Goal: Use online tool/utility

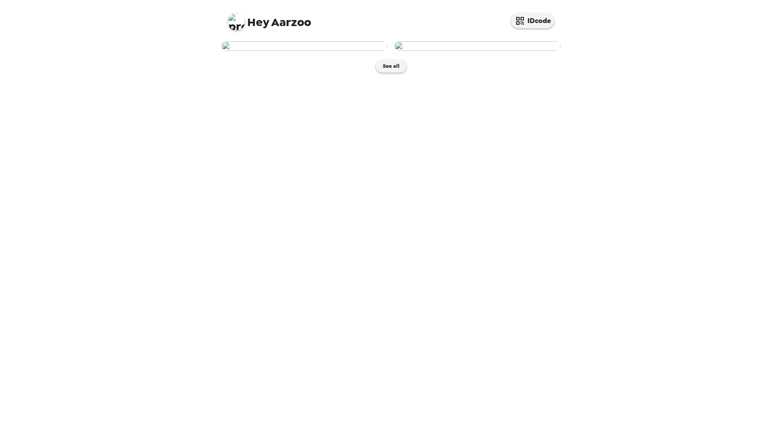
click at [473, 51] on img at bounding box center [477, 46] width 166 height 10
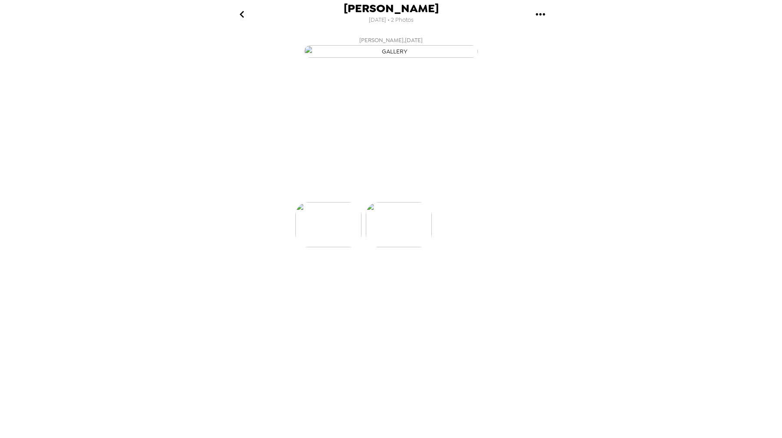
scroll to position [0, 70]
click at [370, 192] on p "Backdrops" at bounding box center [381, 186] width 40 height 10
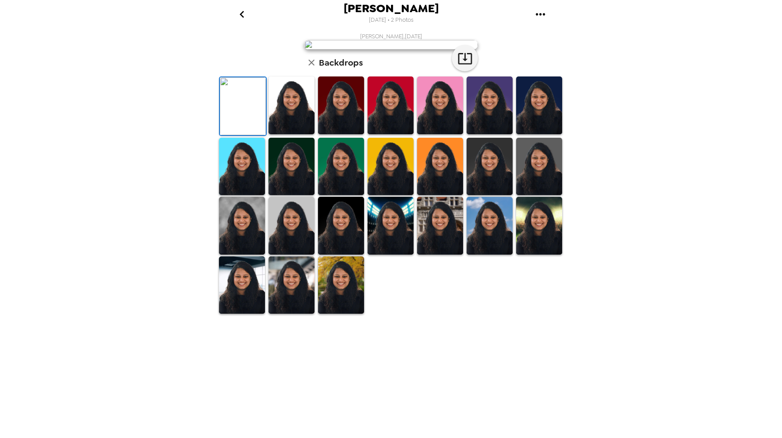
scroll to position [84, 0]
click at [325, 314] on img at bounding box center [341, 285] width 46 height 58
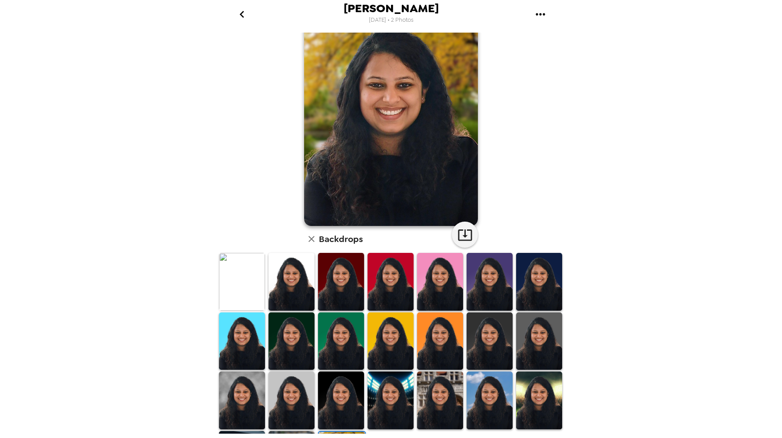
scroll to position [63, 0]
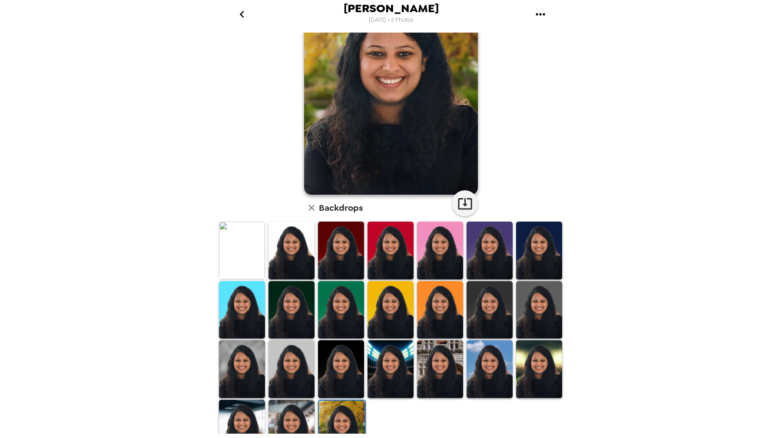
click at [291, 422] on img at bounding box center [291, 429] width 46 height 58
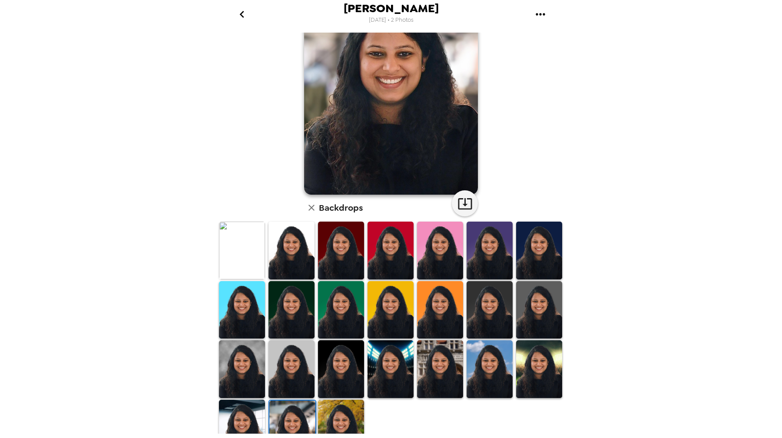
scroll to position [0, 0]
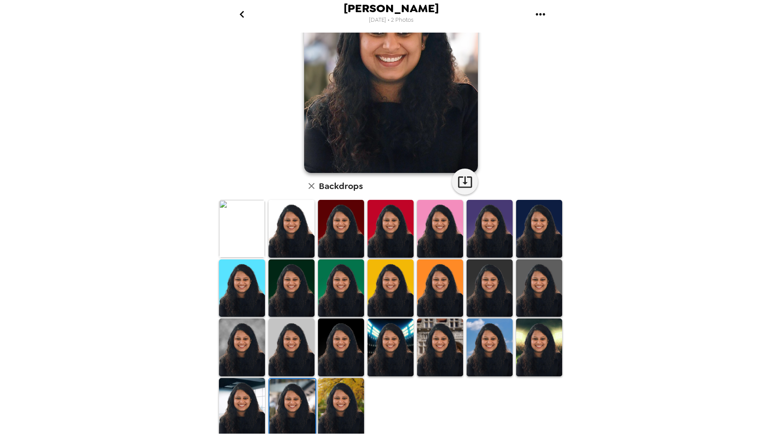
click at [240, 411] on img at bounding box center [242, 407] width 46 height 58
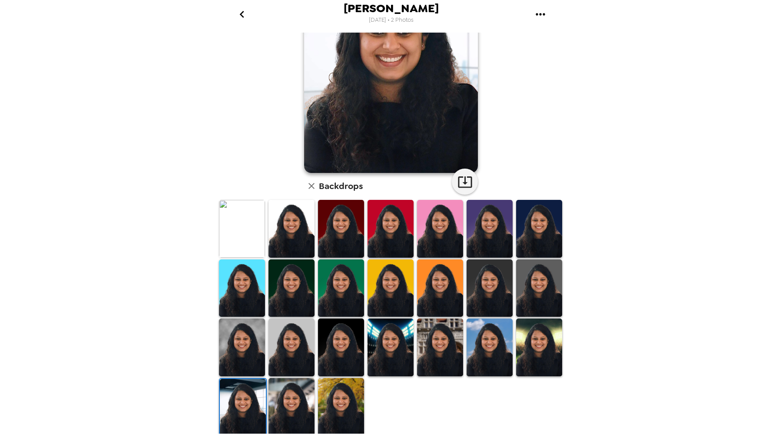
click at [520, 355] on img at bounding box center [539, 347] width 46 height 58
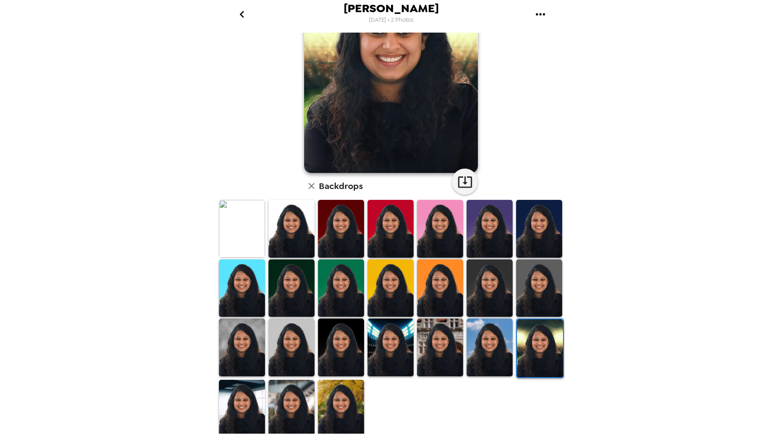
click at [467, 356] on img at bounding box center [490, 347] width 46 height 58
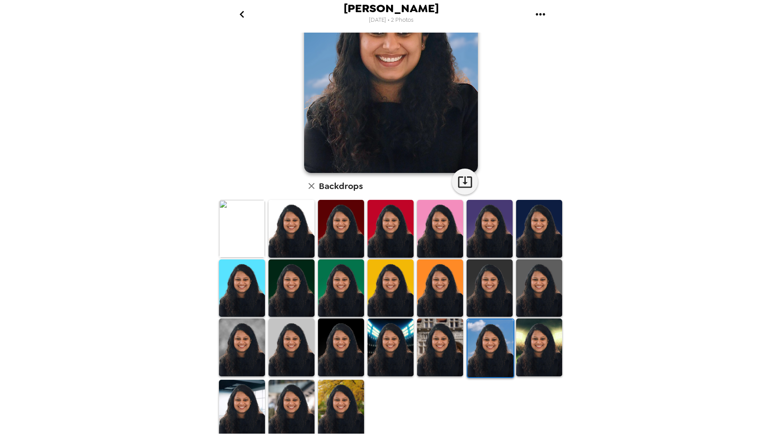
click at [430, 364] on img at bounding box center [440, 347] width 46 height 58
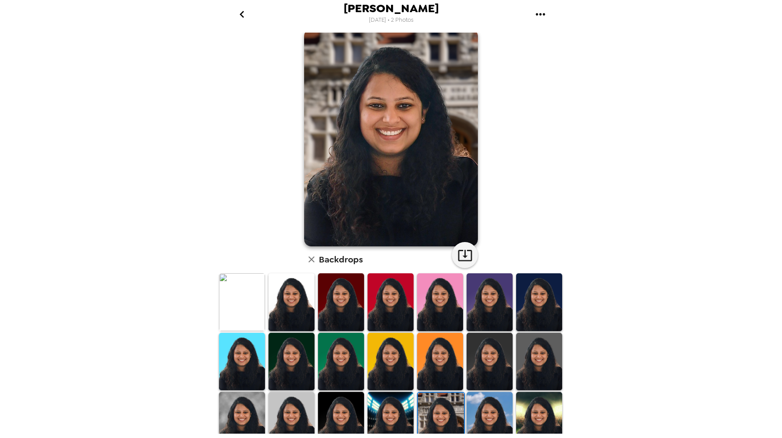
scroll to position [48, 0]
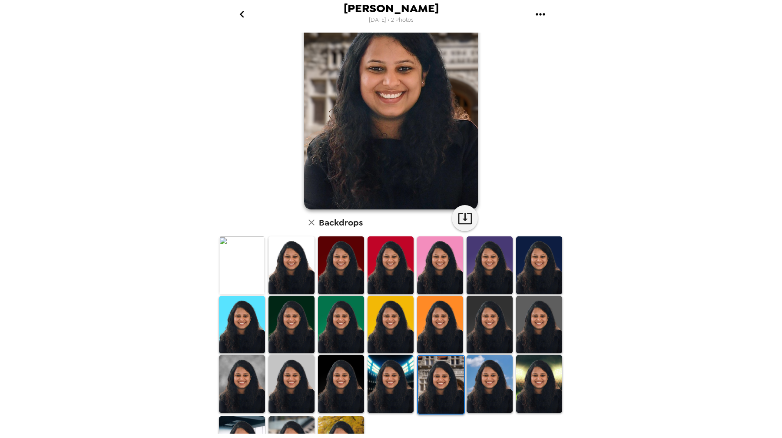
click at [375, 374] on img at bounding box center [390, 384] width 46 height 58
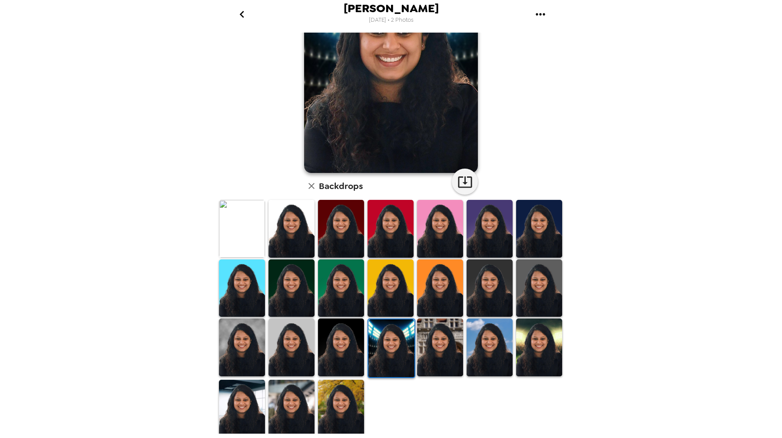
click at [337, 409] on img at bounding box center [341, 409] width 46 height 58
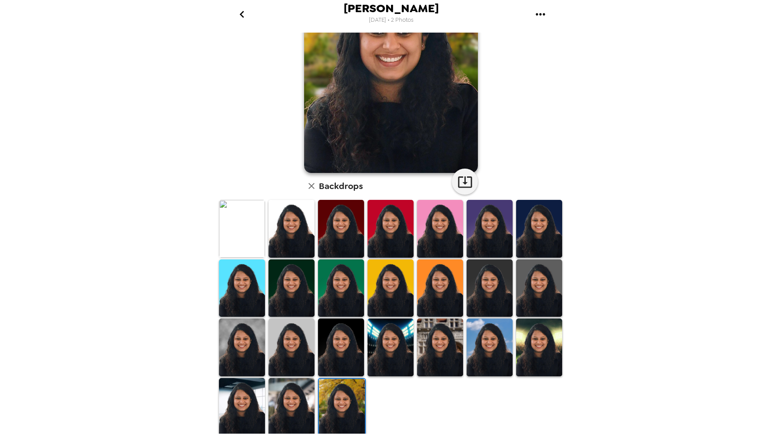
scroll to position [0, 0]
click at [289, 406] on img at bounding box center [291, 407] width 46 height 58
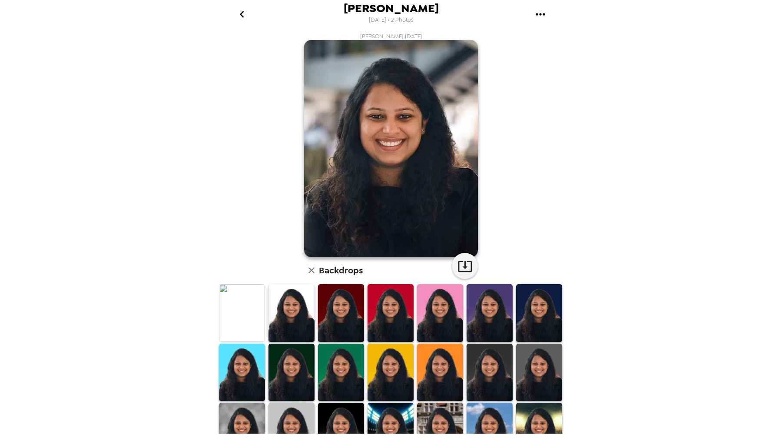
click at [373, 166] on img at bounding box center [391, 148] width 174 height 217
click at [391, 154] on img at bounding box center [391, 148] width 174 height 217
click at [389, 155] on img at bounding box center [391, 148] width 174 height 217
click at [532, 13] on button "gallery menu" at bounding box center [540, 14] width 28 height 28
click at [524, 99] on div at bounding box center [391, 219] width 782 height 438
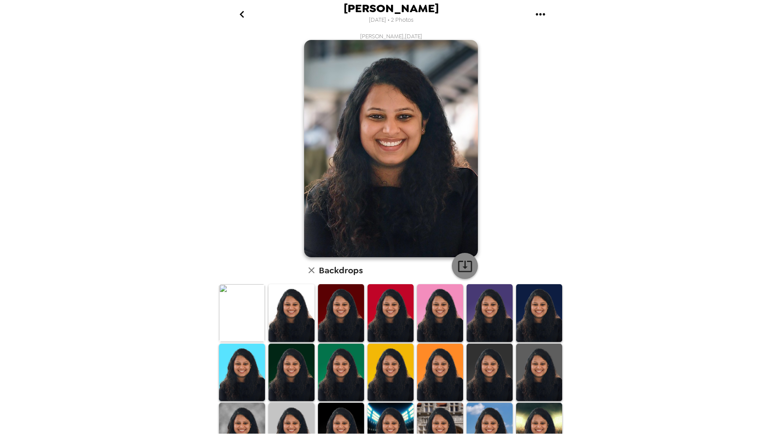
click at [457, 262] on icon "button" at bounding box center [464, 265] width 15 height 15
click at [402, 122] on img at bounding box center [391, 148] width 174 height 217
click at [405, 126] on img at bounding box center [391, 148] width 174 height 217
